Goal: Task Accomplishment & Management: Manage account settings

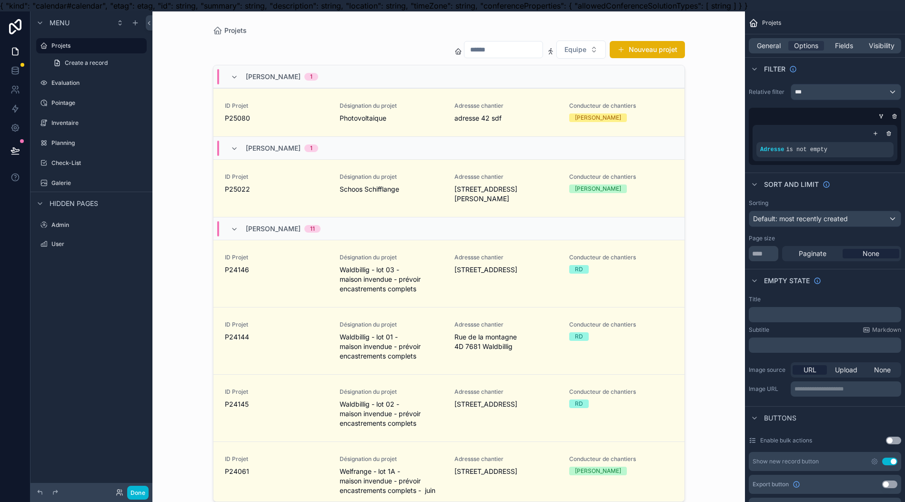
click at [151, 499] on div "Done" at bounding box center [91, 492] width 122 height 19
click at [144, 496] on button "Done" at bounding box center [137, 493] width 21 height 14
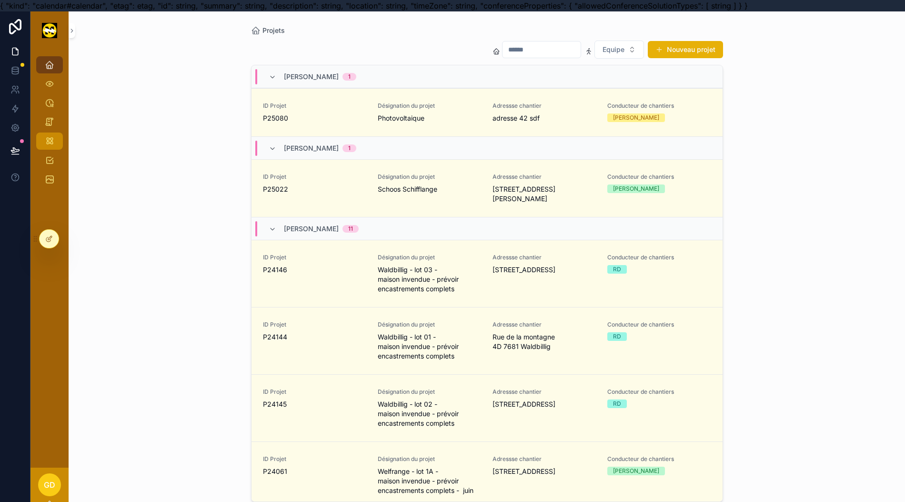
click at [52, 147] on div "Planning" at bounding box center [49, 140] width 15 height 15
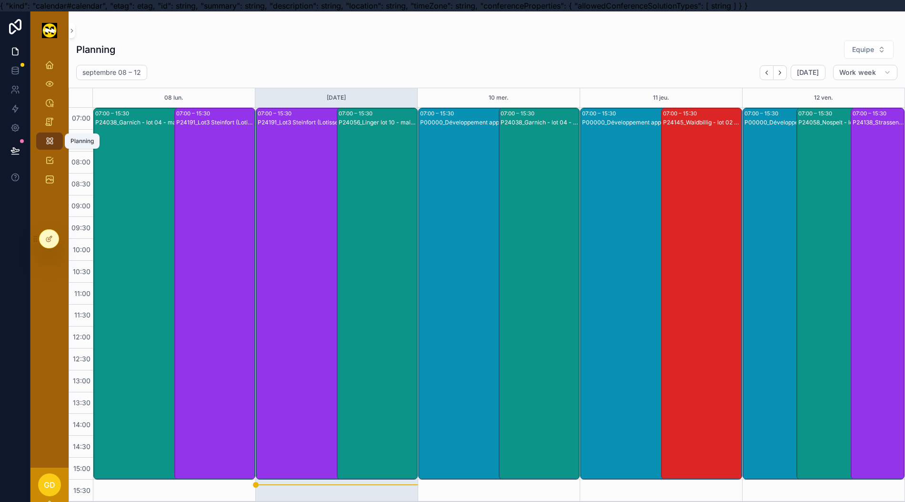
click at [874, 45] on span "Equipe" at bounding box center [864, 50] width 22 height 10
click at [874, 49] on span "Equipe" at bounding box center [864, 50] width 22 height 10
click at [873, 49] on span "Equipe" at bounding box center [864, 50] width 22 height 10
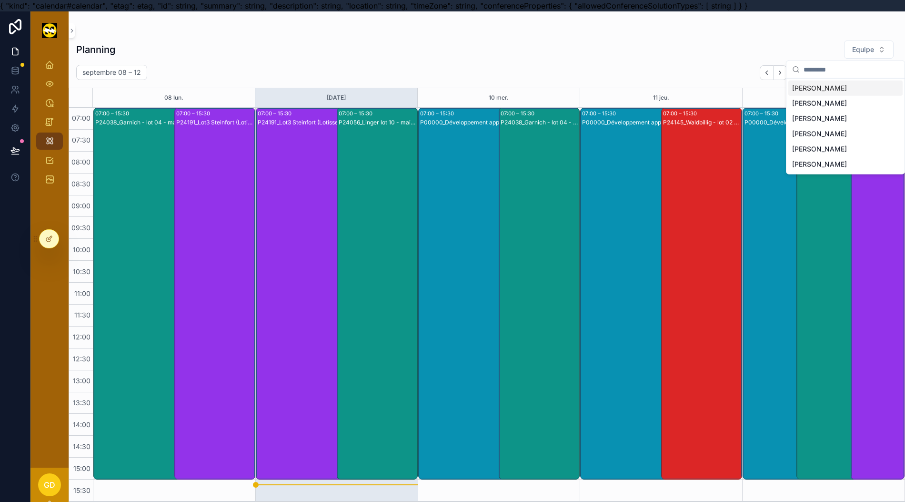
click at [833, 132] on div "[PERSON_NAME]" at bounding box center [846, 133] width 114 height 15
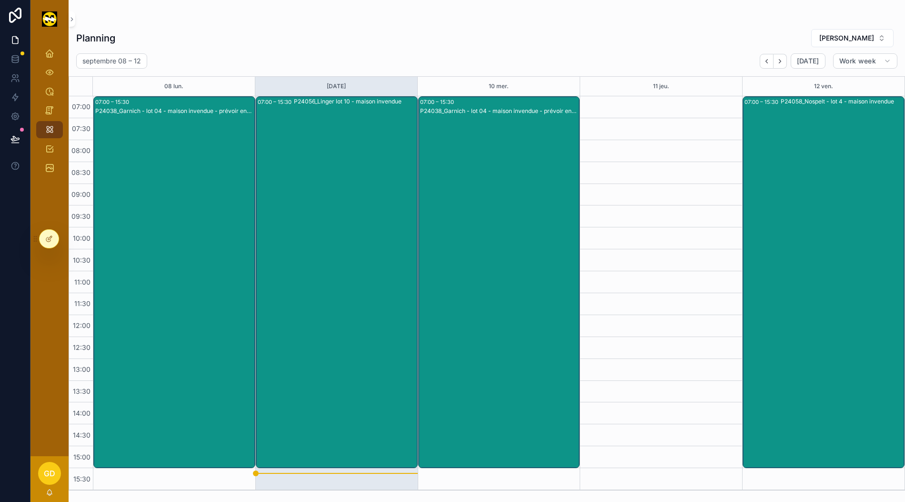
scroll to position [20, 0]
click at [50, 49] on icon "scrollable content" at bounding box center [50, 54] width 10 height 10
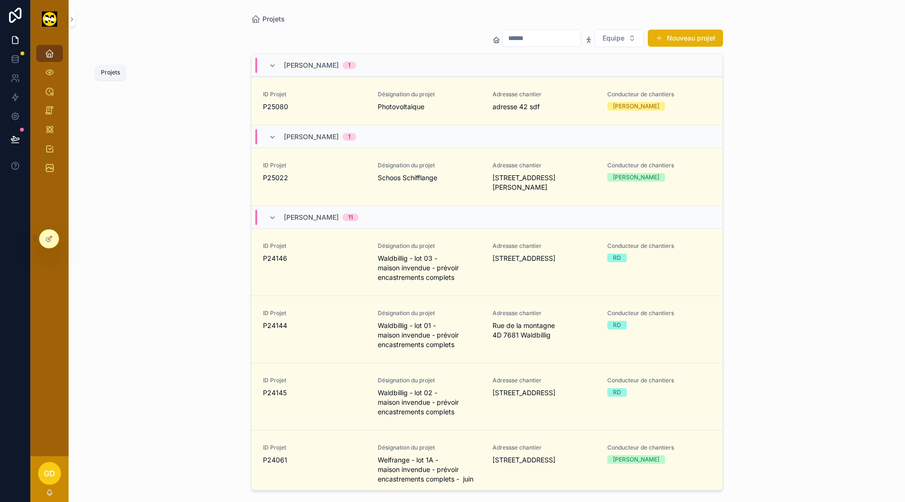
click at [341, 102] on span "P25080" at bounding box center [314, 107] width 103 height 10
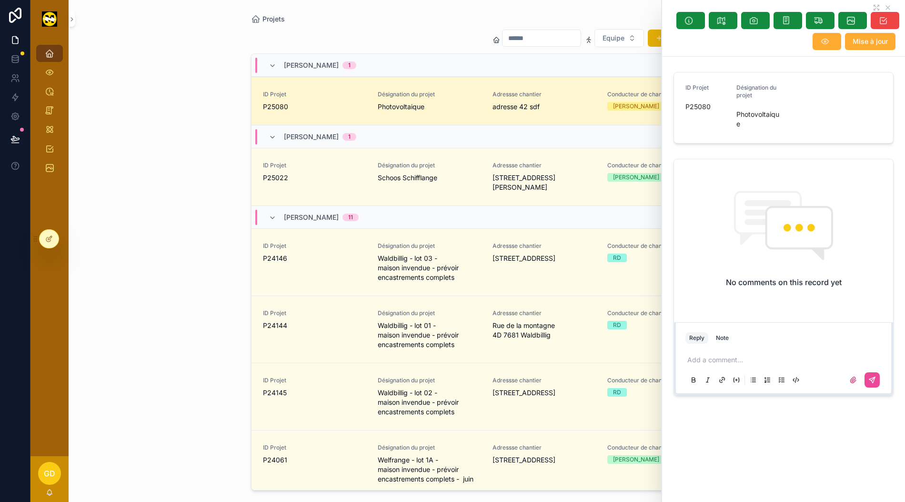
click at [52, 483] on div "GD" at bounding box center [49, 473] width 23 height 23
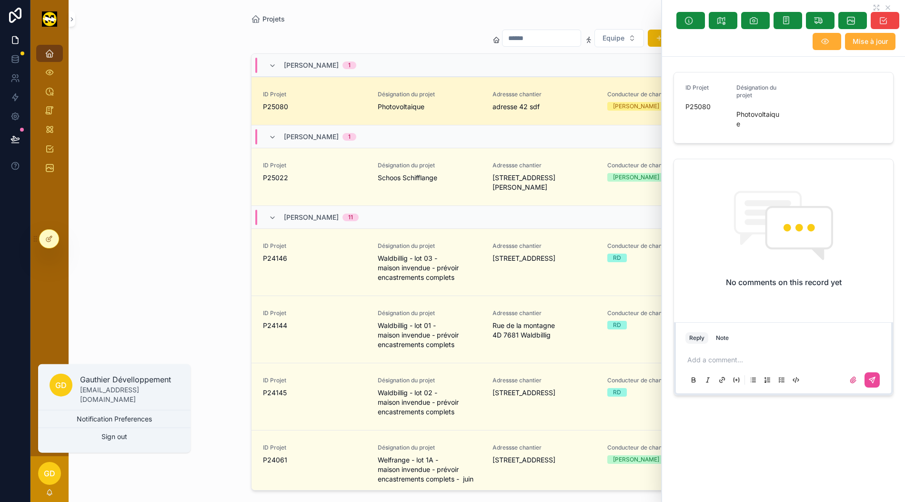
click at [48, 243] on div at bounding box center [49, 239] width 19 height 18
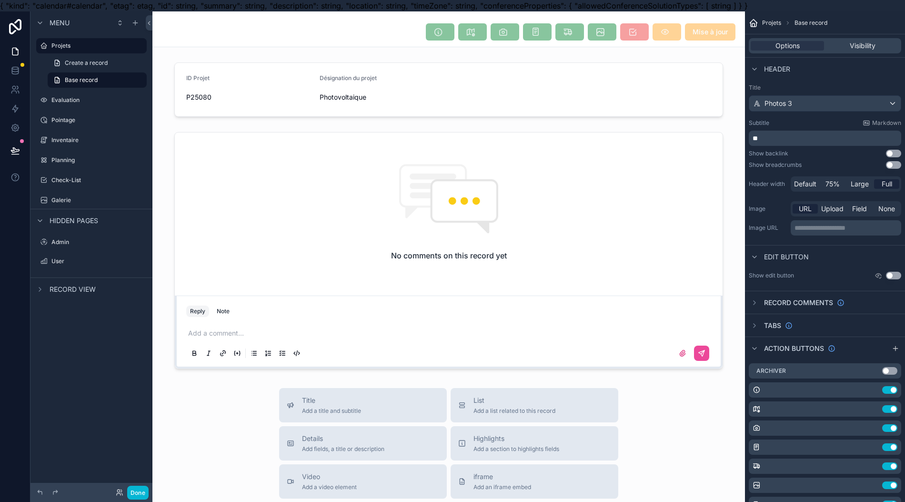
click at [114, 500] on div "Done" at bounding box center [91, 492] width 122 height 19
click at [122, 494] on icon at bounding box center [120, 492] width 8 height 8
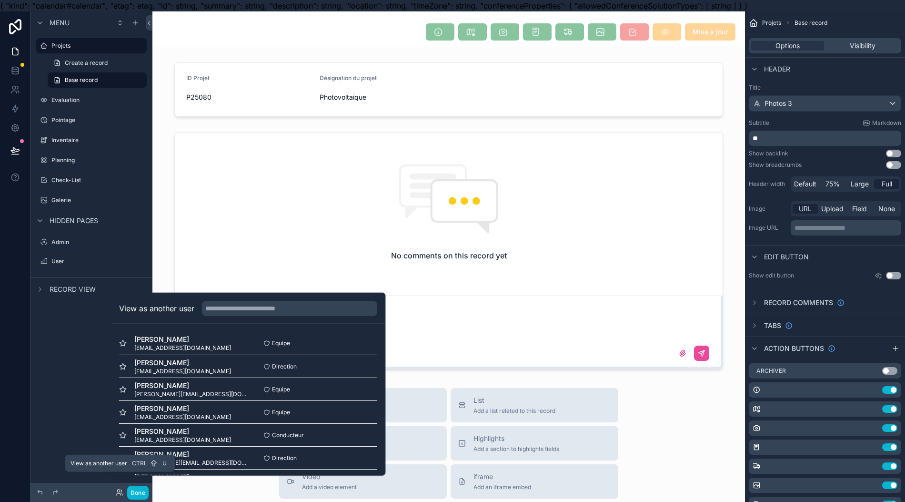
click at [303, 393] on div "Equipe Select" at bounding box center [312, 389] width 129 height 8
click at [315, 393] on div "Equipe Select" at bounding box center [312, 389] width 129 height 8
click at [0, 0] on button "Select" at bounding box center [0, 0] width 0 height 0
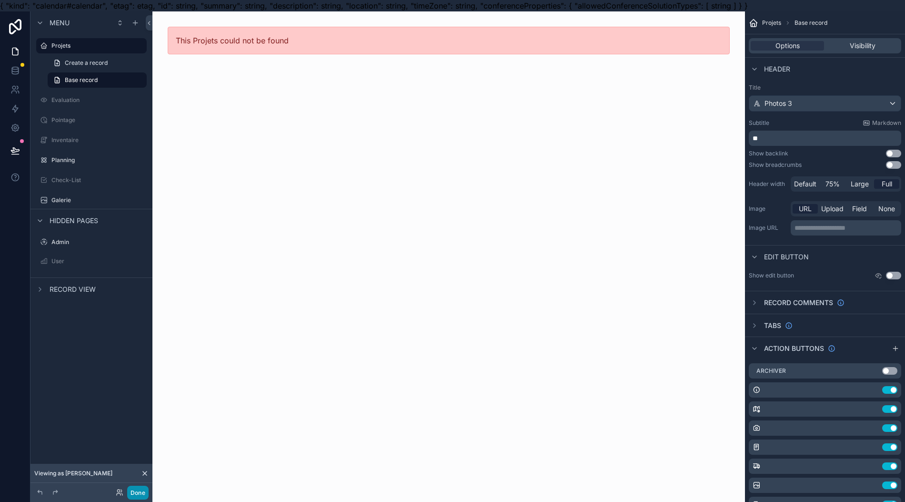
click at [139, 494] on button "Done" at bounding box center [137, 493] width 21 height 14
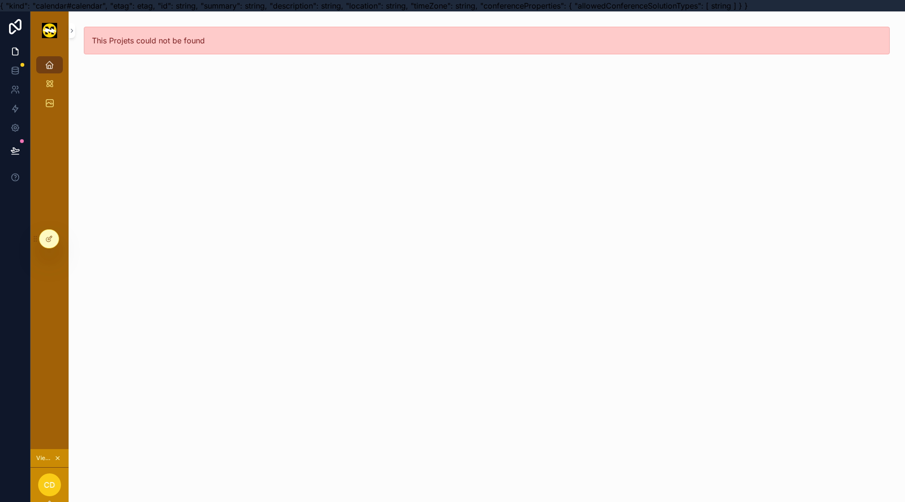
click at [52, 64] on icon "scrollable content" at bounding box center [50, 65] width 10 height 10
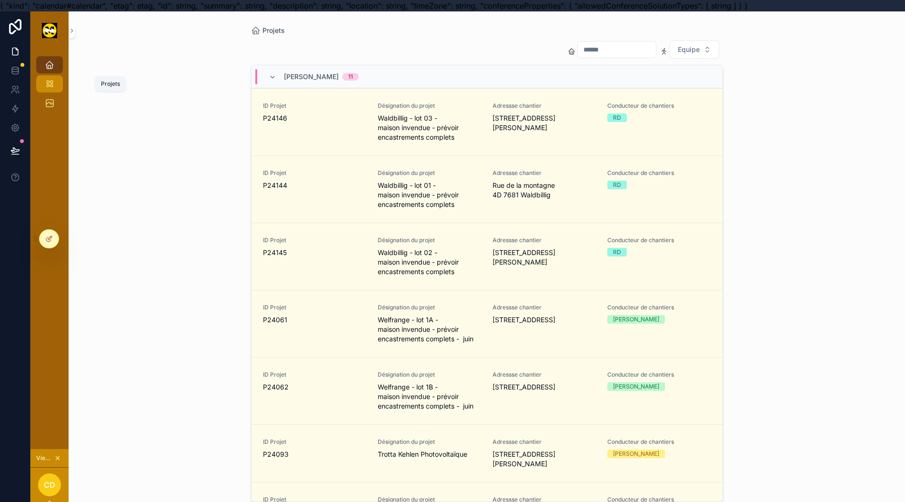
click at [52, 84] on icon "scrollable content" at bounding box center [50, 84] width 10 height 10
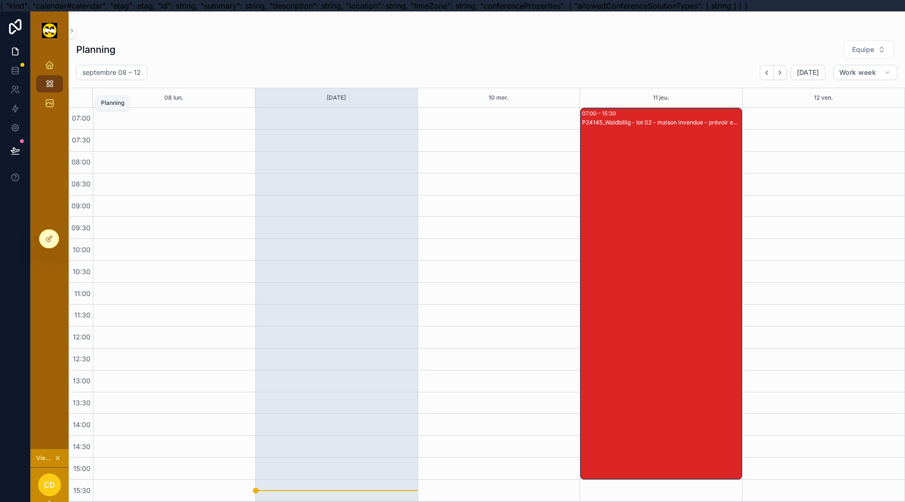
click at [885, 42] on button "Equipe" at bounding box center [869, 50] width 50 height 18
click at [874, 45] on span "Equipe" at bounding box center [864, 50] width 22 height 10
click at [842, 147] on div "[PERSON_NAME]" at bounding box center [846, 149] width 114 height 15
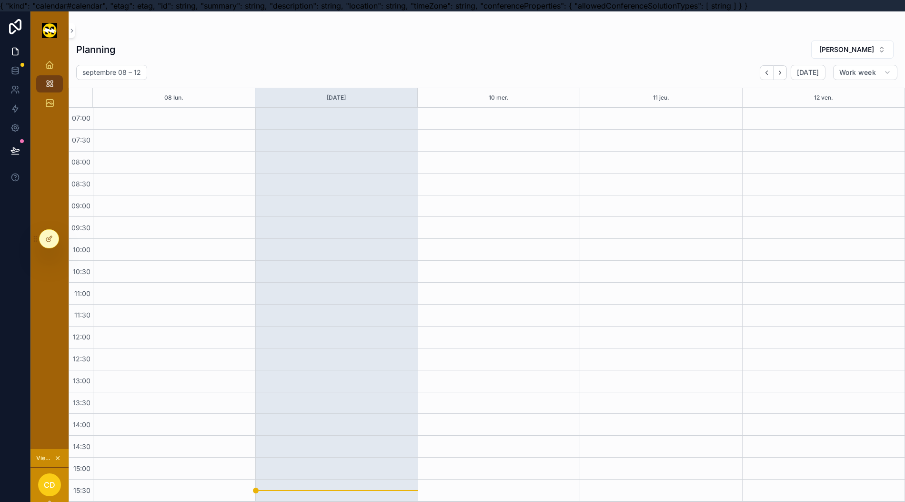
click at [882, 43] on button "[PERSON_NAME]" at bounding box center [853, 50] width 82 height 18
click at [852, 141] on div "[PERSON_NAME]" at bounding box center [846, 133] width 114 height 15
click at [873, 50] on span "[PERSON_NAME]" at bounding box center [847, 50] width 55 height 10
click at [845, 143] on div "[PERSON_NAME]" at bounding box center [846, 149] width 114 height 15
click at [869, 45] on span "[PERSON_NAME]" at bounding box center [847, 50] width 55 height 10
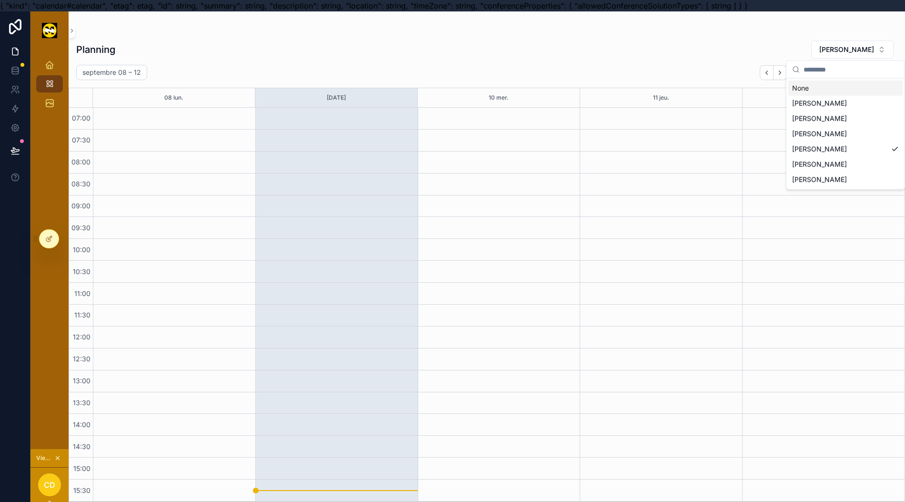
click at [834, 86] on div "None" at bounding box center [846, 88] width 114 height 15
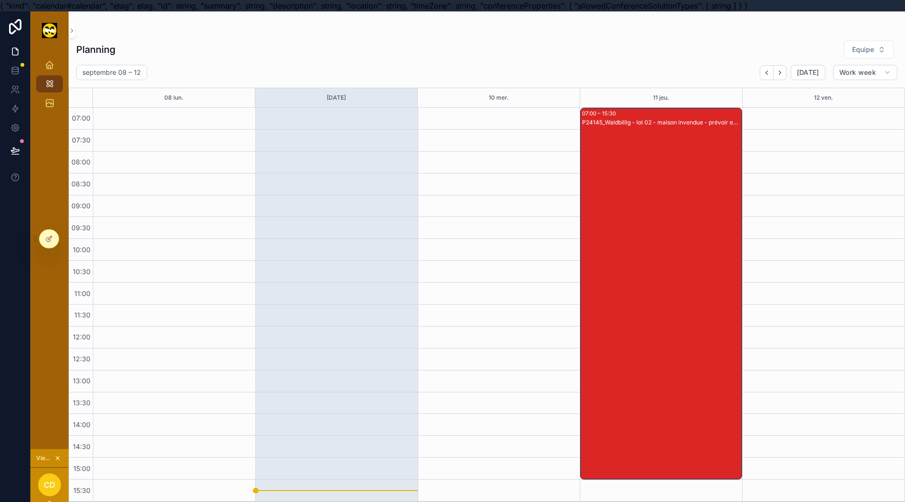
click at [49, 240] on icon at bounding box center [50, 238] width 4 height 4
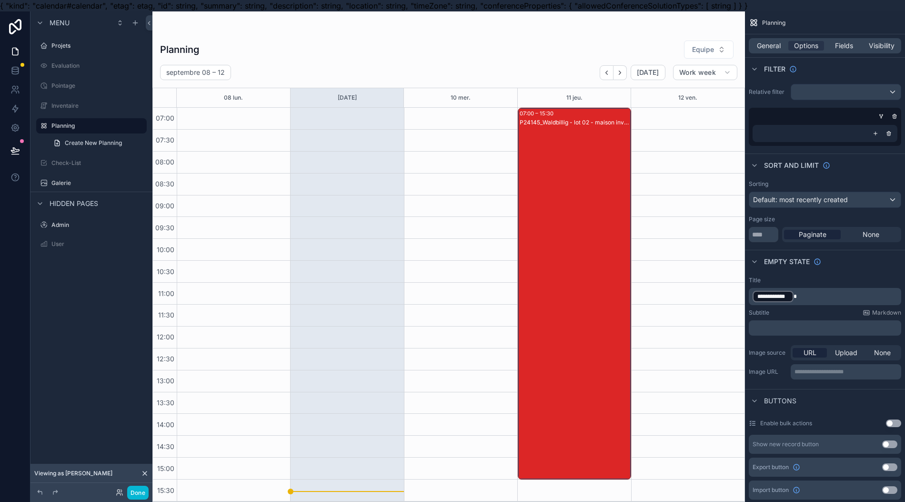
click at [100, 472] on div "Viewing as Cédric" at bounding box center [91, 473] width 122 height 19
click at [121, 498] on div "Done" at bounding box center [130, 493] width 38 height 14
click at [119, 492] on icon at bounding box center [120, 492] width 8 height 8
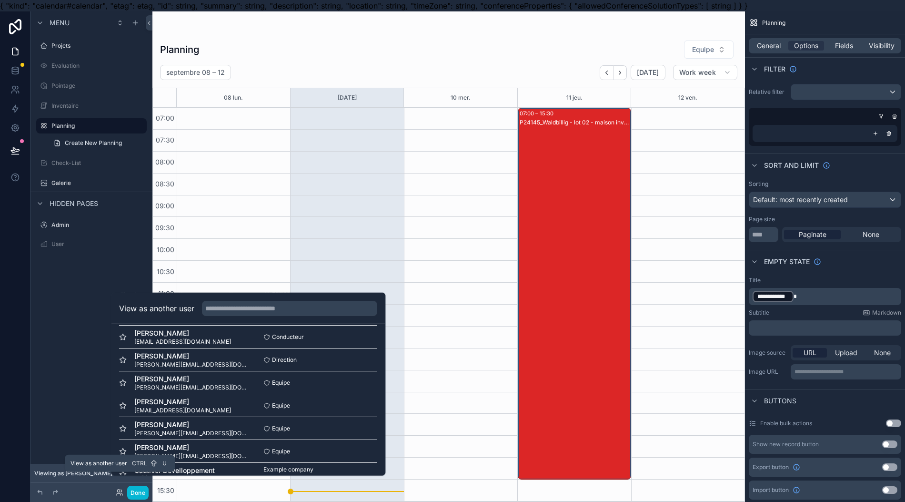
scroll to position [115, 0]
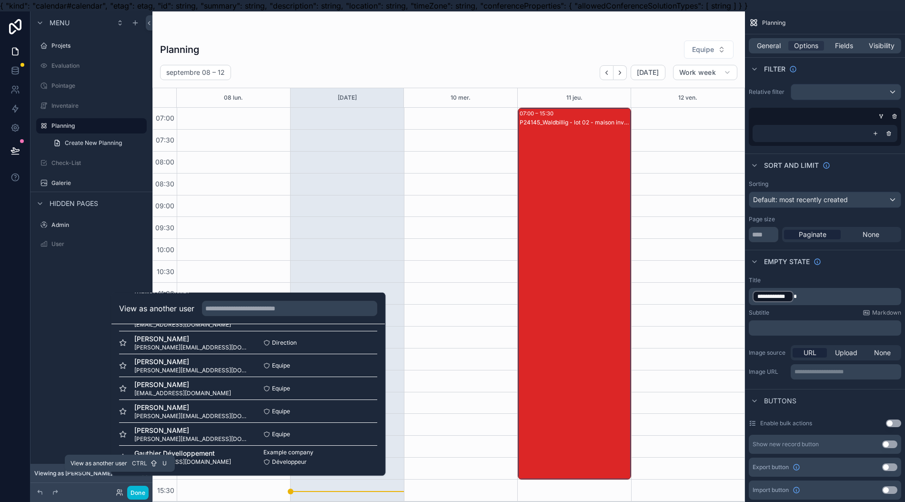
click at [0, 0] on button "Select" at bounding box center [0, 0] width 0 height 0
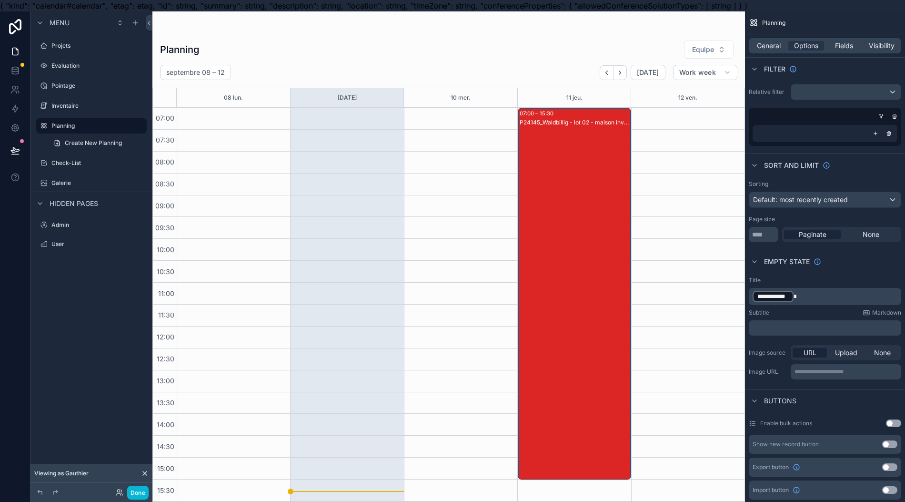
click at [629, 71] on div "scrollable content" at bounding box center [448, 262] width 593 height 502
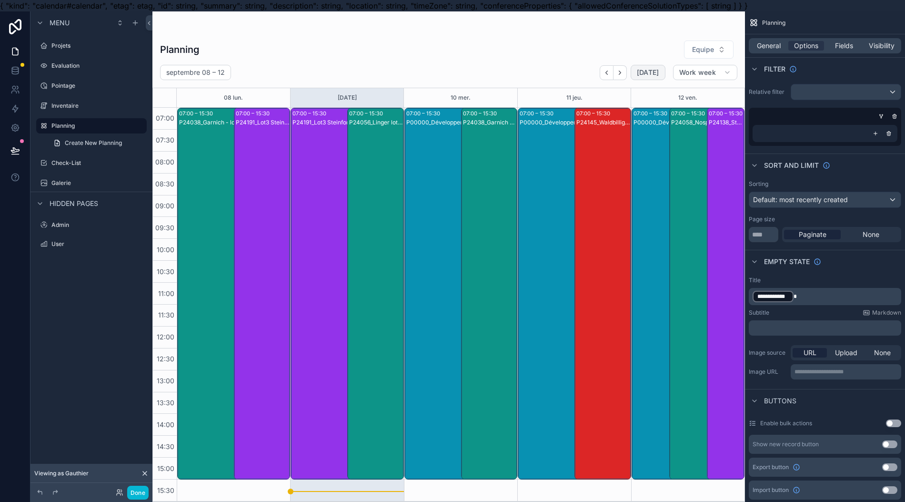
click at [652, 69] on span "[DATE]" at bounding box center [648, 72] width 22 height 9
click at [624, 72] on icon "Next" at bounding box center [620, 72] width 7 height 7
